Goal: Entertainment & Leisure: Consume media (video, audio)

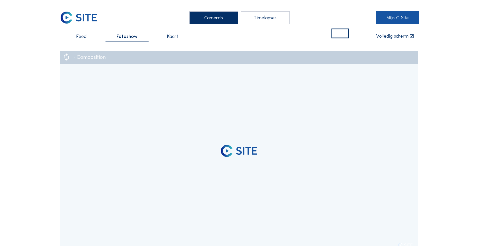
click at [406, 14] on link "Mijn C-Site" at bounding box center [397, 17] width 43 height 13
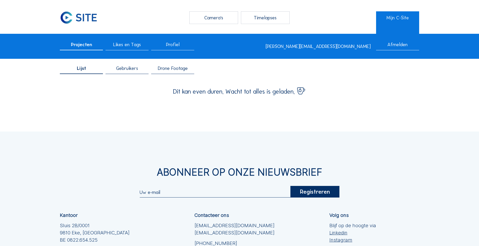
click at [160, 67] on span "Drone Footage" at bounding box center [173, 68] width 30 height 5
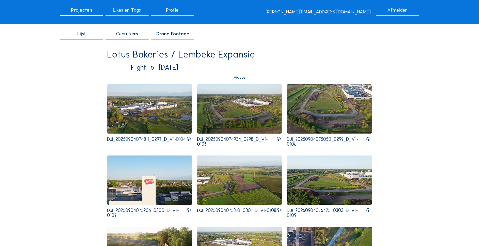
scroll to position [77, 0]
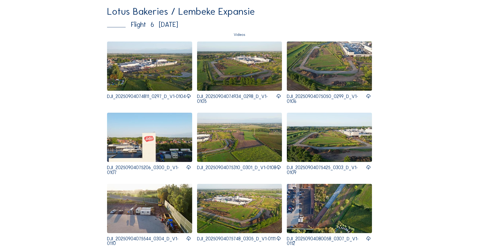
click at [210, 70] on img at bounding box center [239, 66] width 85 height 49
click at [151, 63] on img at bounding box center [149, 66] width 85 height 49
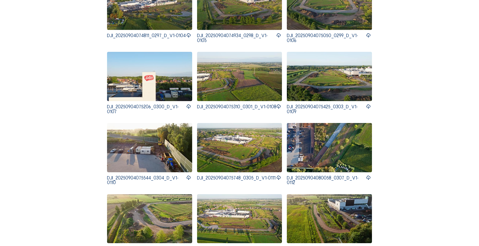
scroll to position [155, 0]
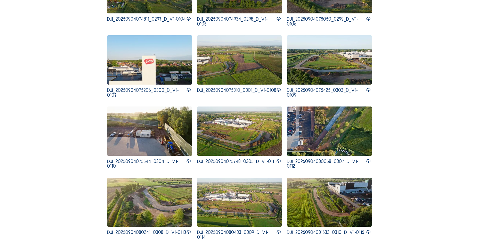
click at [226, 133] on img at bounding box center [239, 131] width 85 height 49
click at [230, 210] on img at bounding box center [239, 202] width 85 height 49
click at [234, 68] on img at bounding box center [239, 59] width 85 height 49
click at [256, 125] on img at bounding box center [239, 131] width 85 height 49
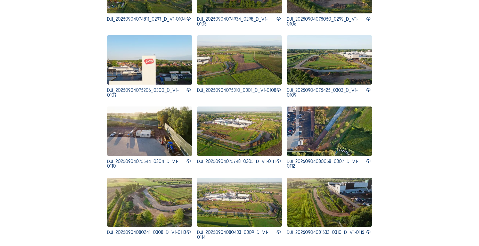
click at [235, 127] on img at bounding box center [239, 131] width 85 height 49
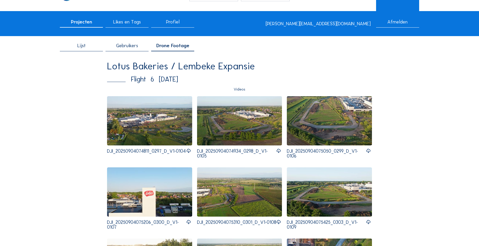
scroll to position [0, 0]
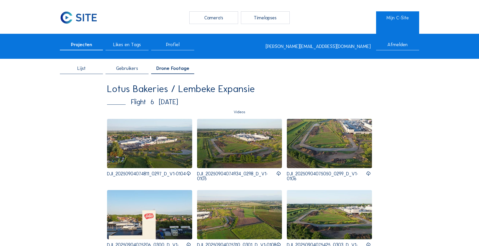
click at [133, 157] on img at bounding box center [149, 143] width 85 height 49
click at [244, 149] on img at bounding box center [239, 143] width 85 height 49
click at [343, 147] on img at bounding box center [329, 143] width 85 height 49
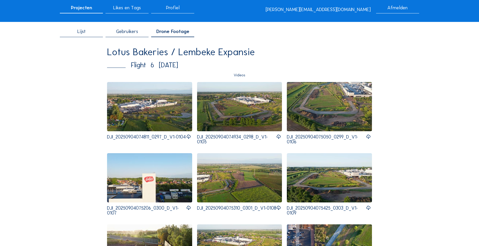
scroll to position [103, 0]
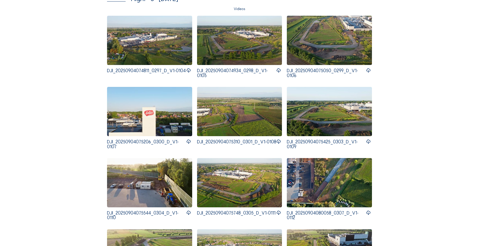
click at [244, 107] on img at bounding box center [239, 111] width 85 height 49
click at [315, 123] on img at bounding box center [329, 111] width 85 height 49
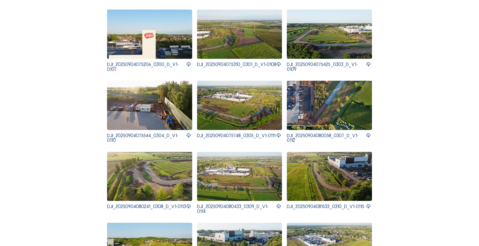
click at [242, 184] on img at bounding box center [239, 176] width 85 height 49
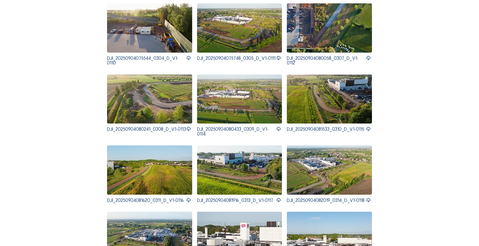
scroll to position [129, 0]
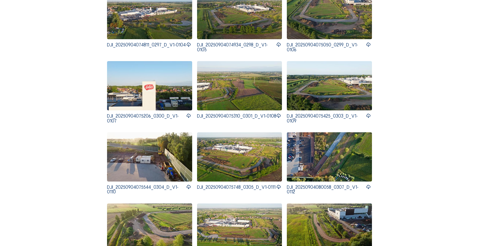
click at [234, 96] on img at bounding box center [239, 85] width 85 height 49
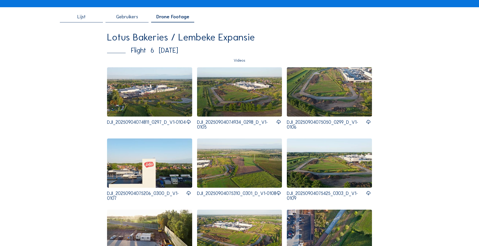
click at [214, 91] on img at bounding box center [239, 91] width 85 height 49
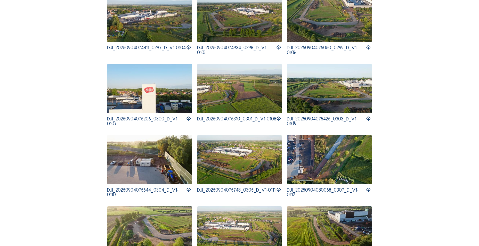
scroll to position [129, 0]
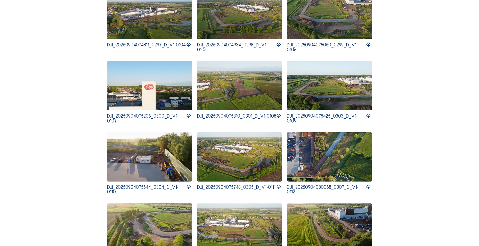
click at [366, 151] on img at bounding box center [329, 156] width 85 height 49
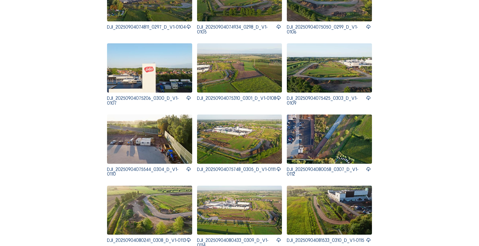
scroll to position [181, 0]
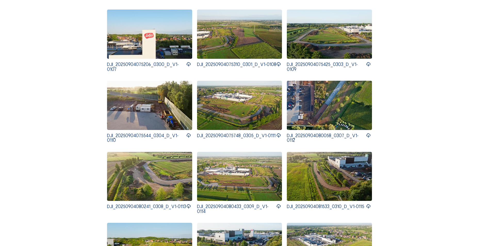
click at [234, 176] on img at bounding box center [239, 176] width 85 height 49
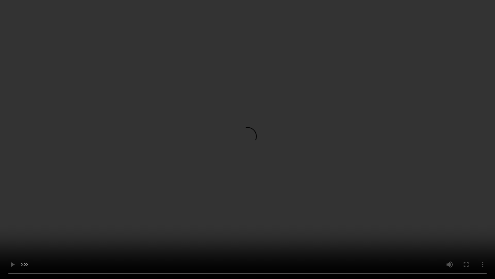
click at [212, 61] on video at bounding box center [247, 139] width 495 height 279
